Goal: Use online tool/utility: Utilize a website feature to perform a specific function

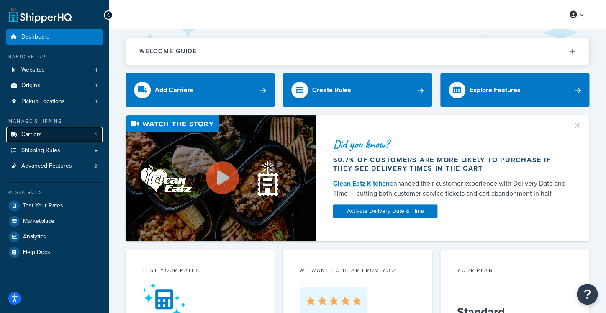
click at [48, 133] on link "Carriers 4" at bounding box center [54, 134] width 96 height 15
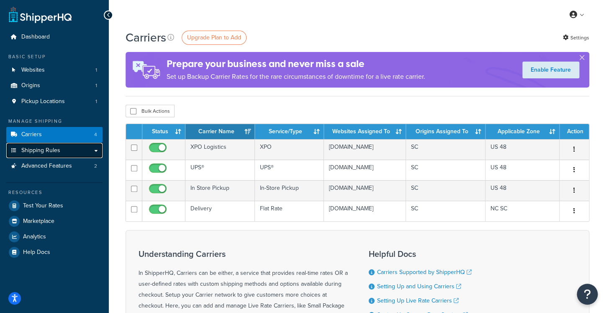
click at [60, 149] on link "Shipping Rules" at bounding box center [54, 150] width 96 height 15
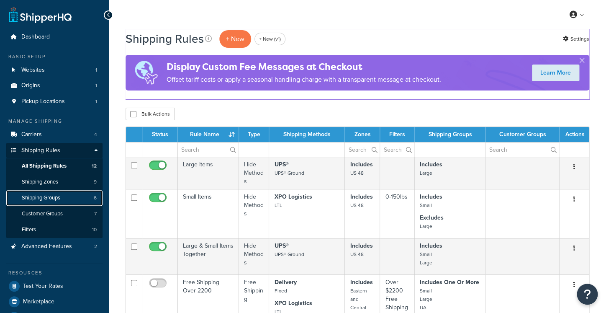
click at [64, 200] on link "Shipping Groups 6" at bounding box center [54, 197] width 96 height 15
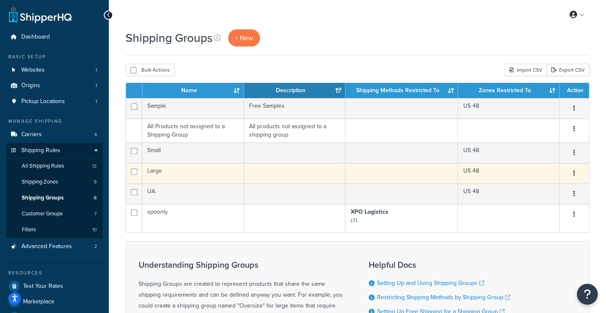
click at [208, 180] on td "Large" at bounding box center [193, 173] width 102 height 21
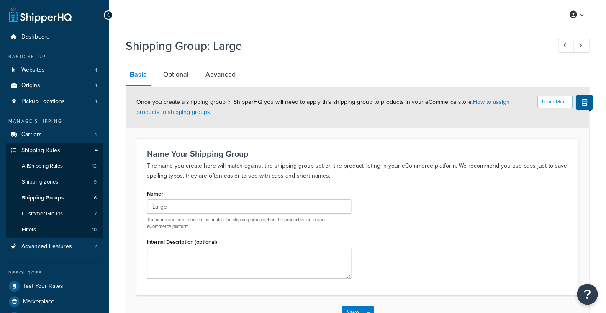
click at [209, 87] on div "Learn More Once you create a shipping group in ShipperHQ you will need to apply…" at bounding box center [358, 208] width 464 height 244
click at [216, 78] on link "Advanced" at bounding box center [220, 74] width 39 height 20
select select "85"
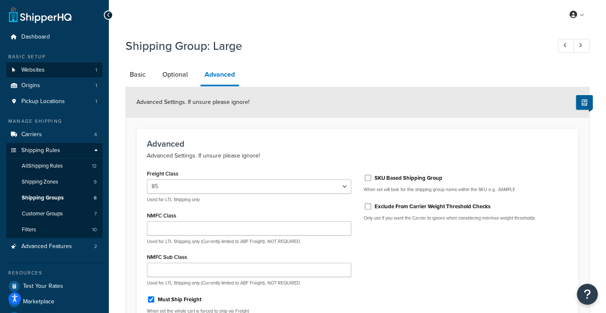
drag, startPoint x: 79, startPoint y: 15, endPoint x: 61, endPoint y: 72, distance: 59.9
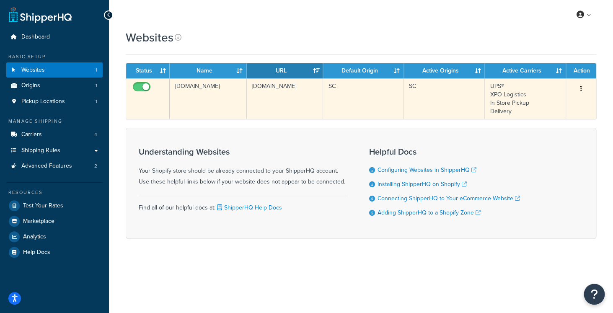
click at [230, 93] on td "[DOMAIN_NAME]" at bounding box center [208, 98] width 77 height 41
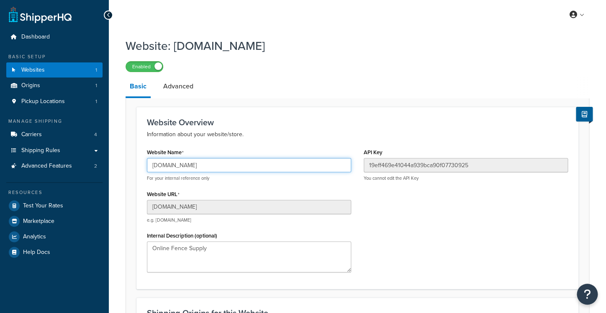
click at [192, 167] on input "tuh8ds-ve.myshopify.com" at bounding box center [249, 165] width 204 height 14
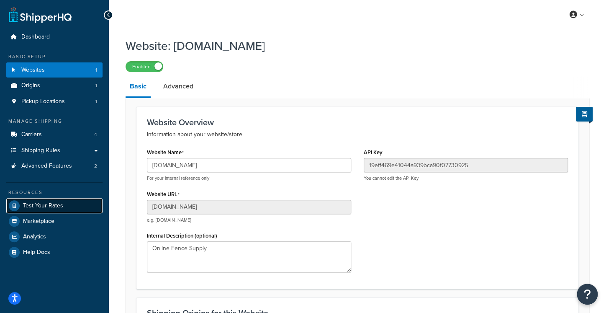
click at [60, 205] on span "Test Your Rates" at bounding box center [43, 205] width 40 height 7
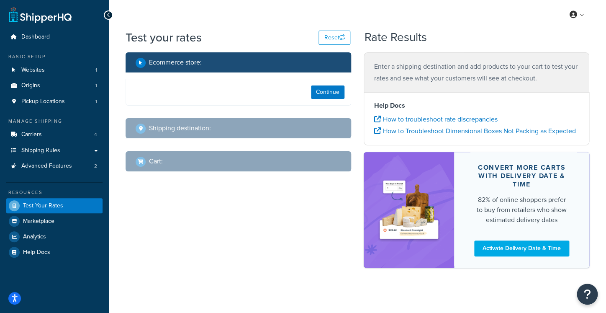
select select "TX"
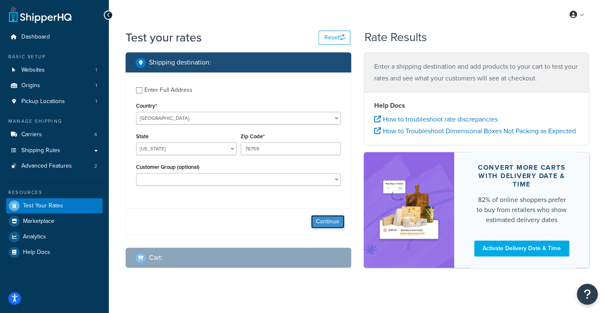
click at [323, 217] on button "Continue" at bounding box center [327, 221] width 33 height 13
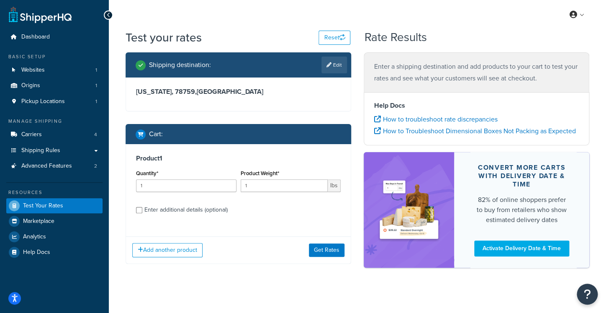
click at [282, 193] on div "Product Weight* 1 lbs" at bounding box center [291, 182] width 105 height 31
click at [285, 189] on input "1" at bounding box center [285, 185] width 88 height 13
type input "7"
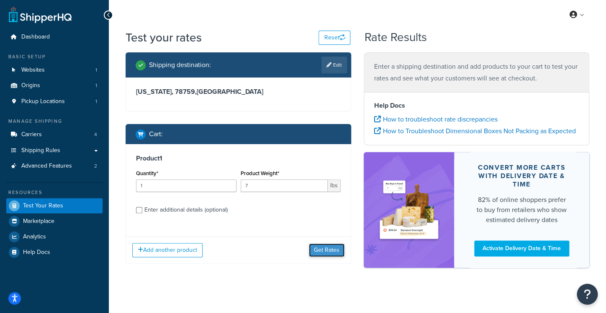
click at [316, 246] on button "Get Rates" at bounding box center [327, 249] width 36 height 13
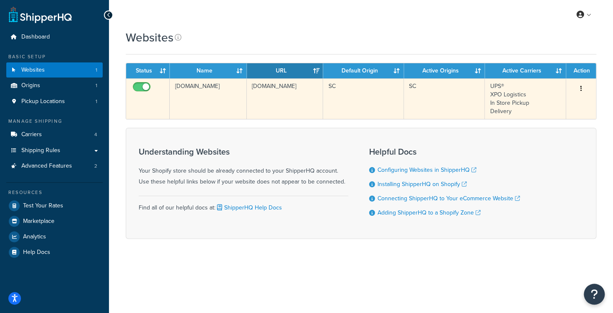
click at [226, 88] on td "[DOMAIN_NAME]" at bounding box center [208, 98] width 77 height 41
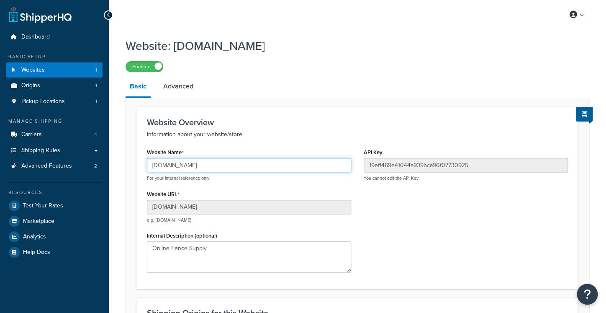
click at [188, 166] on input "tuh8ds-ve.myshopify.com" at bounding box center [249, 165] width 204 height 14
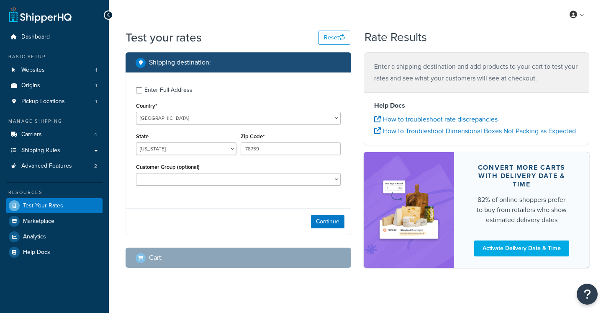
select select "[GEOGRAPHIC_DATA]"
